Goal: Book appointment/travel/reservation

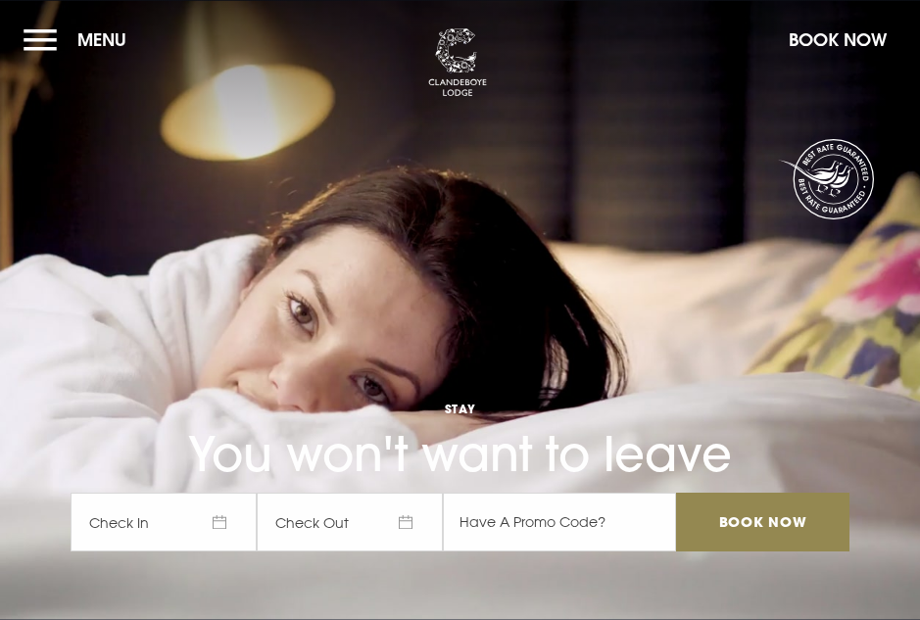
click at [33, 34] on button "Menu" at bounding box center [80, 40] width 113 height 42
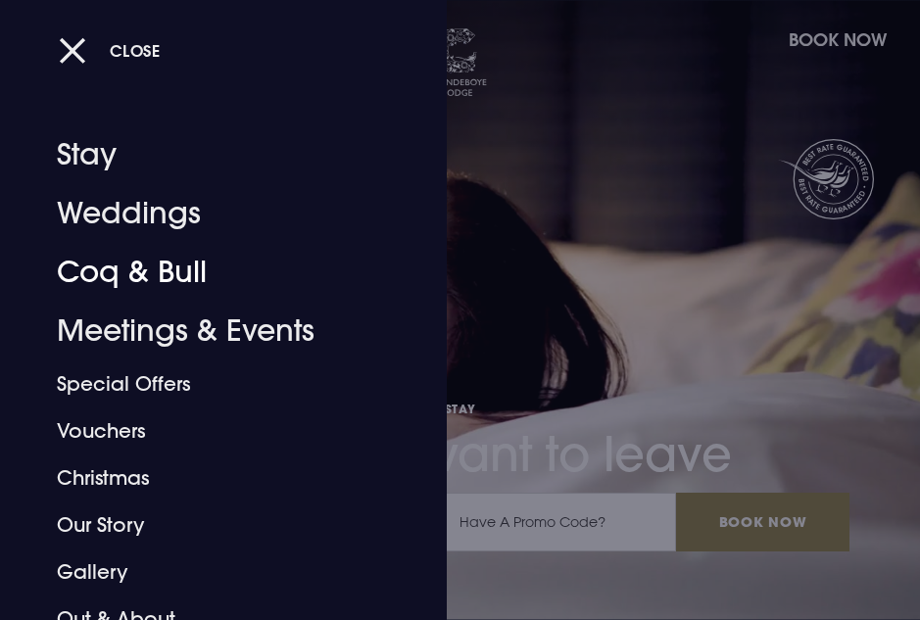
click at [87, 280] on link "Coq & Bull" at bounding box center [212, 272] width 310 height 59
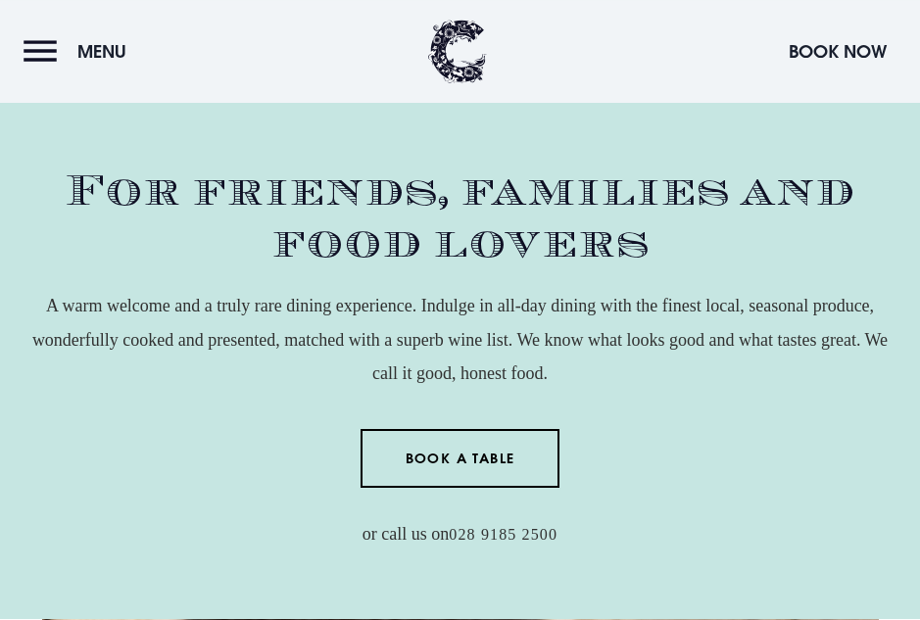
scroll to position [180, 0]
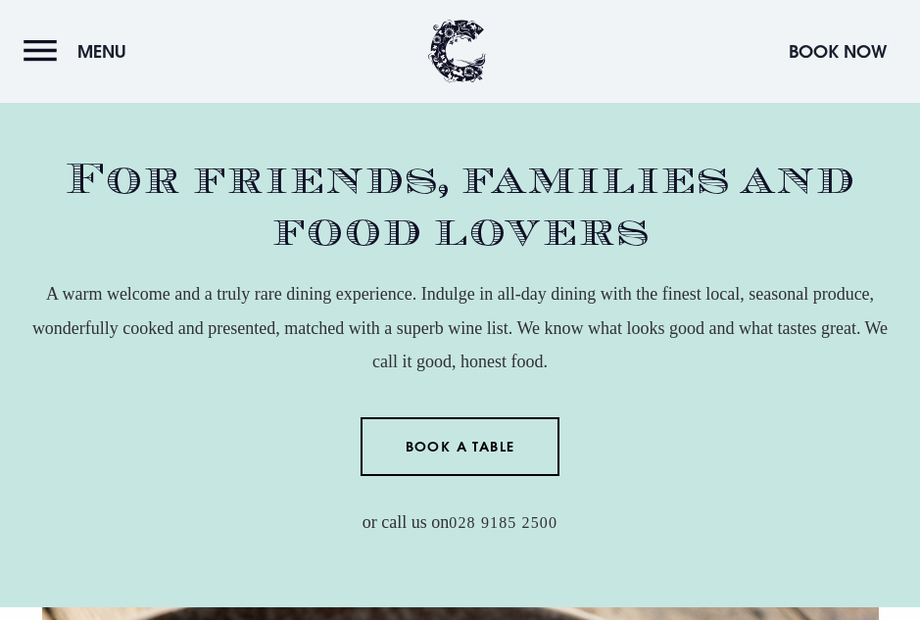
click at [379, 431] on link "Book a Table" at bounding box center [460, 446] width 199 height 59
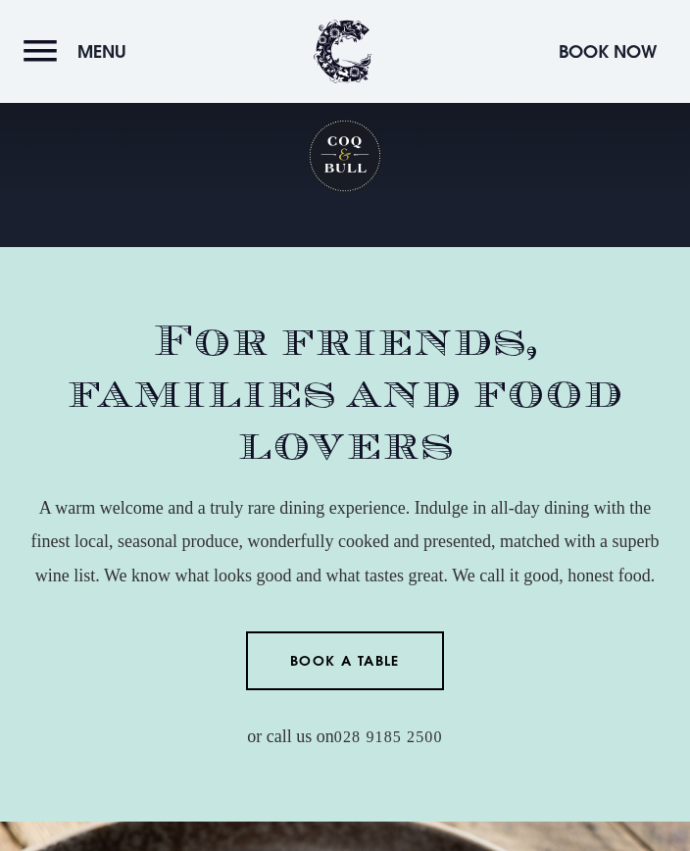
scroll to position [19, 0]
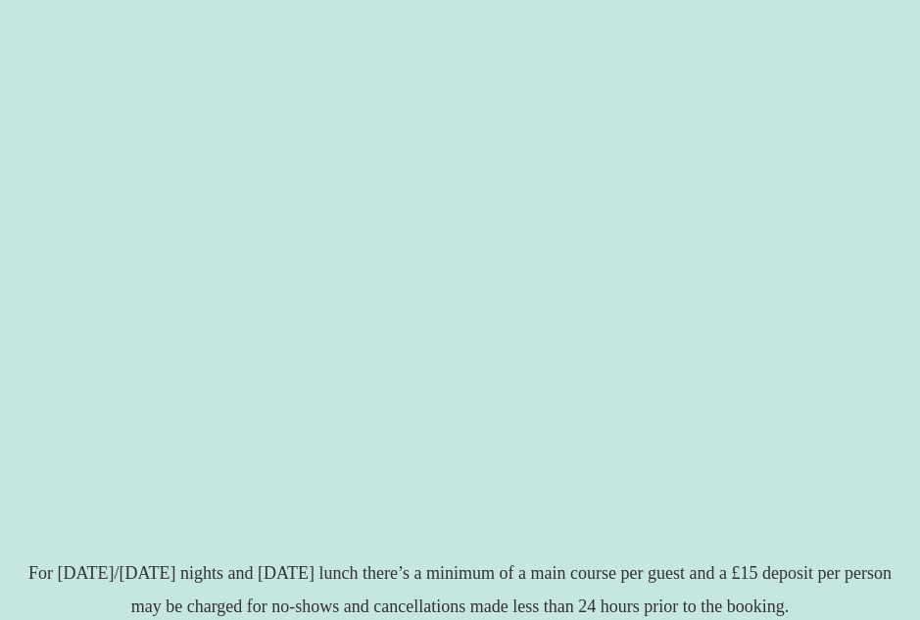
scroll to position [541, 0]
